Goal: Find specific page/section: Find specific page/section

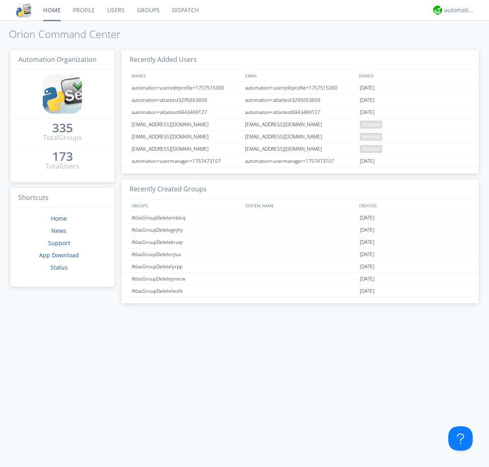
click at [185, 10] on link "Dispatch" at bounding box center [185, 10] width 39 height 20
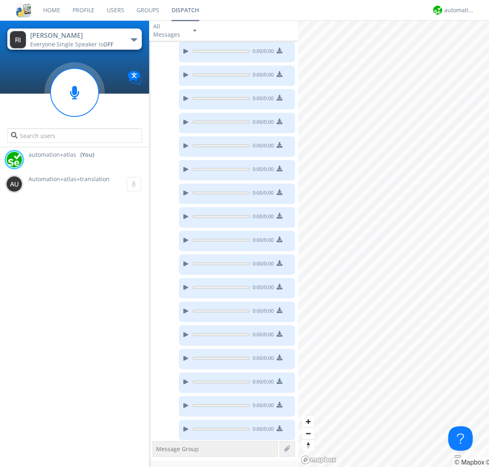
scroll to position [114, 0]
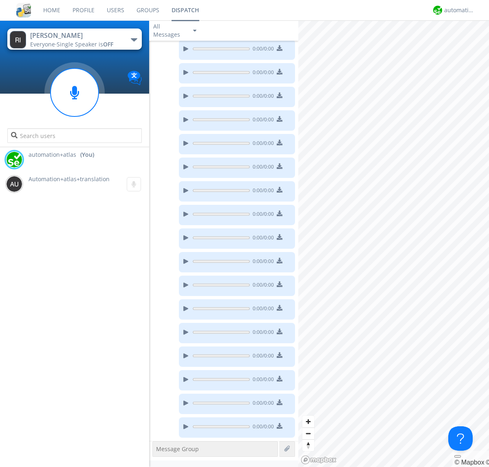
click at [134, 40] on div "button" at bounding box center [134, 39] width 7 height 3
click at [0, 0] on span "AtlasGroupDispatch" at bounding box center [0, 0] width 0 height 0
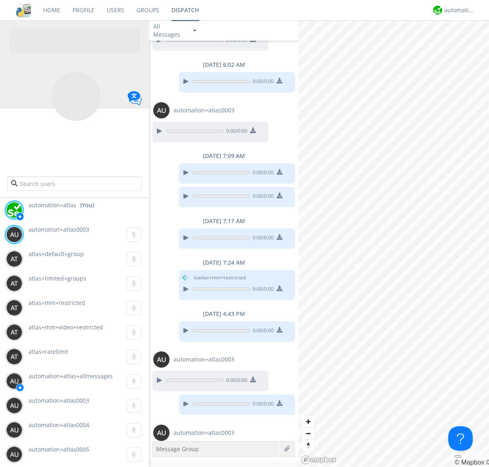
scroll to position [444, 0]
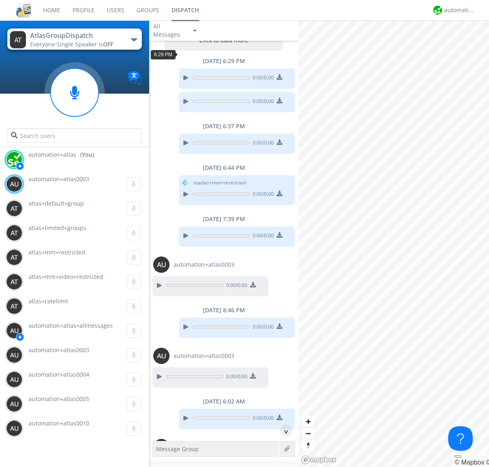
scroll to position [39, 0]
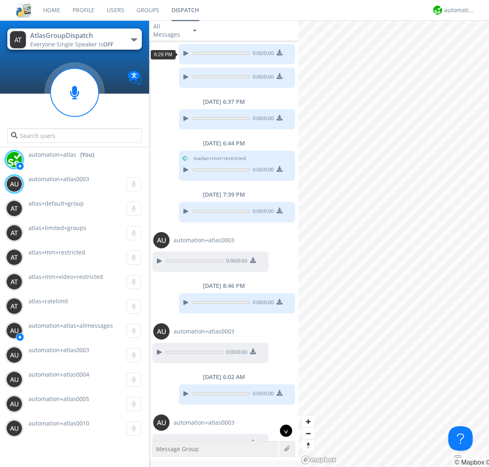
click at [283, 431] on div "^" at bounding box center [286, 431] width 12 height 12
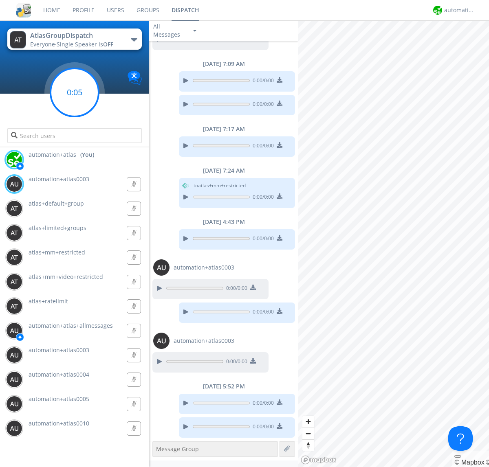
scroll to position [485, 0]
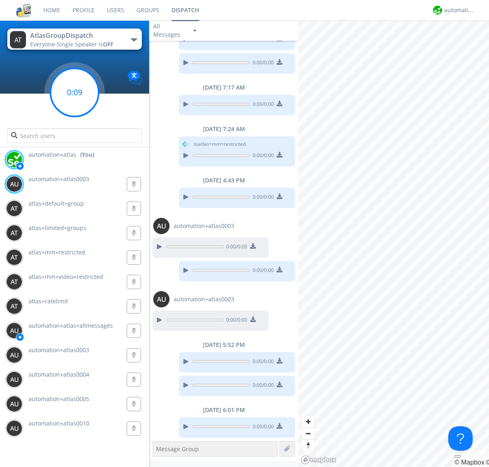
click at [75, 92] on g at bounding box center [75, 92] width 48 height 48
